Goal: Check status

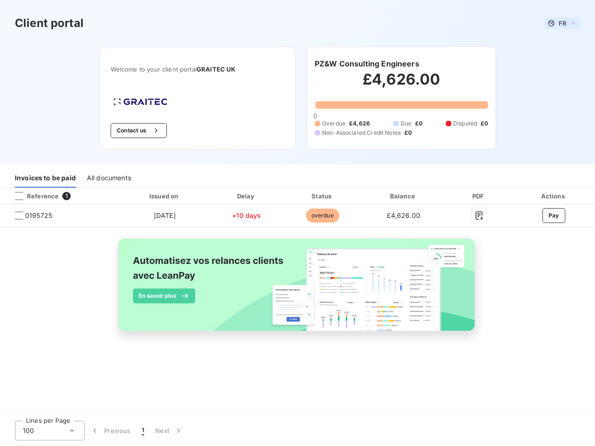
click at [562, 23] on span "FR" at bounding box center [562, 23] width 7 height 7
click at [137, 131] on button "Contact us" at bounding box center [139, 130] width 56 height 15
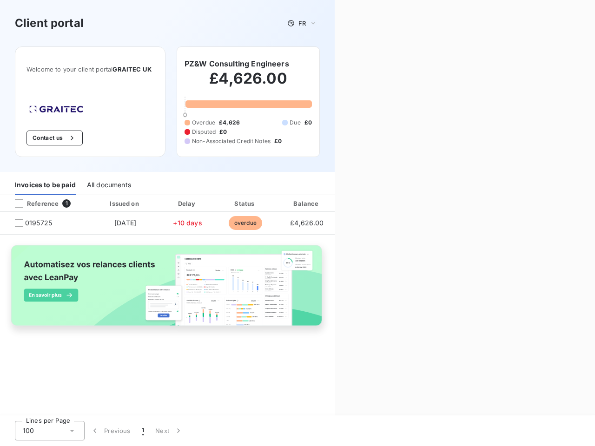
click at [367, 64] on div "Contact us Fill out the form below, and a member of our team will get back to y…" at bounding box center [465, 223] width 260 height 446
click at [45, 178] on div "Invoices to be paid" at bounding box center [45, 186] width 61 height 20
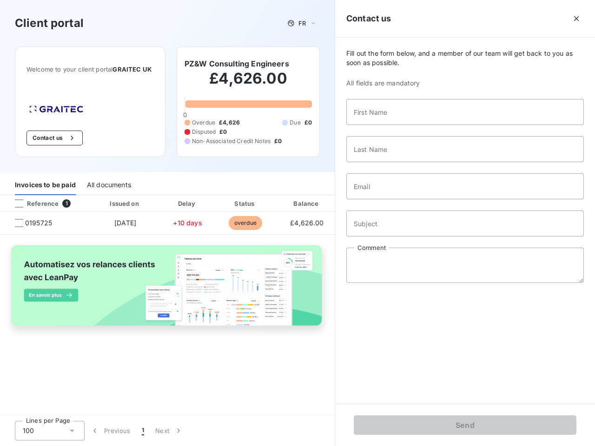
click at [108, 178] on div "All documents" at bounding box center [109, 186] width 44 height 20
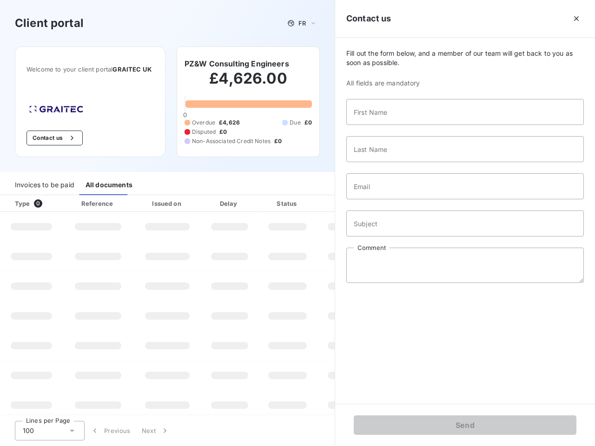
click at [60, 196] on th "Type 0" at bounding box center [31, 203] width 63 height 17
click at [19, 196] on th "Type 0" at bounding box center [31, 203] width 63 height 17
click at [164, 196] on th "Issued on" at bounding box center [167, 203] width 68 height 17
click at [246, 196] on th "Delay" at bounding box center [229, 203] width 57 height 17
click at [322, 196] on th "Amount" at bounding box center [348, 203] width 63 height 17
